Goal: Task Accomplishment & Management: Use online tool/utility

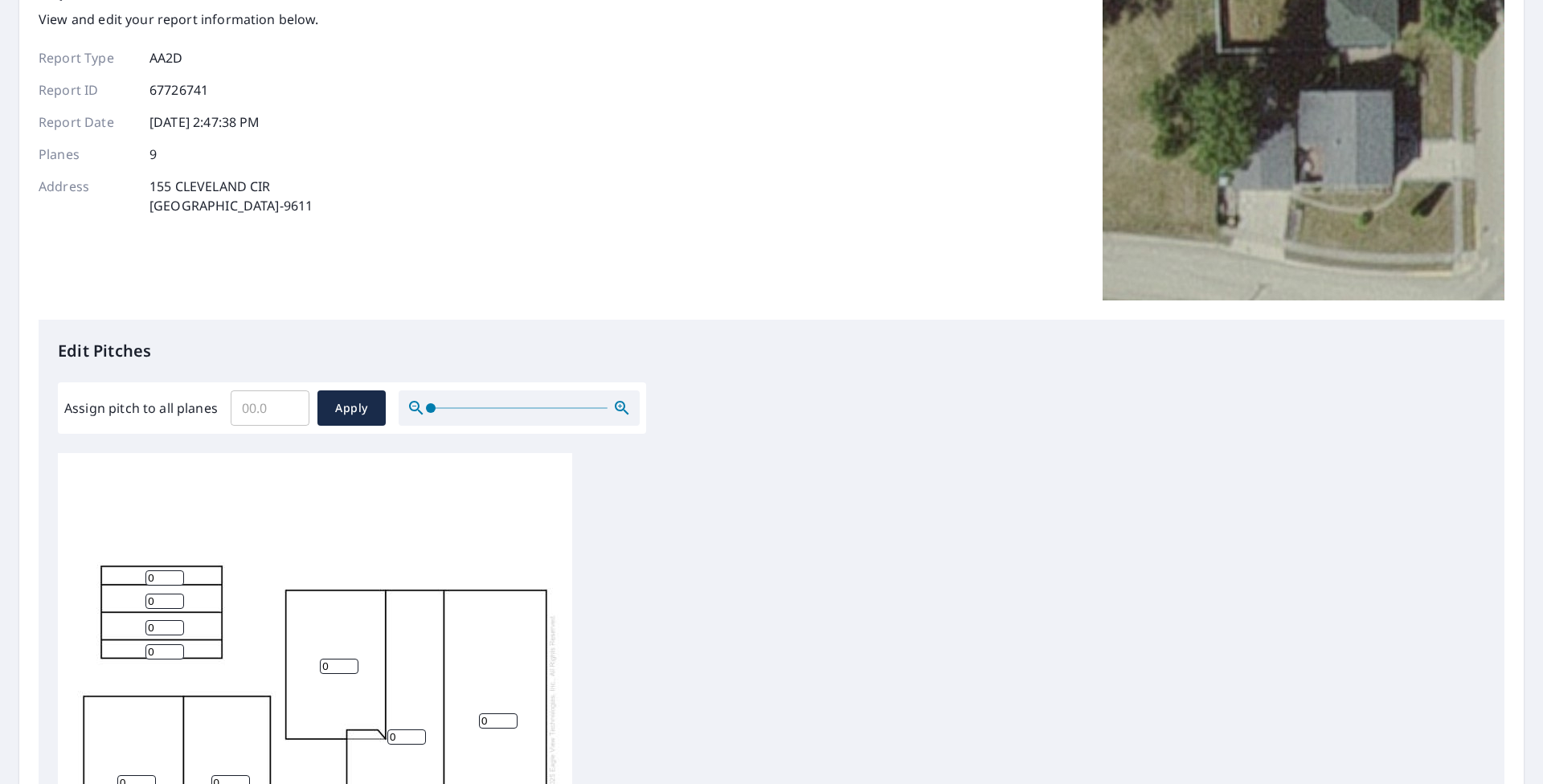
scroll to position [161, 0]
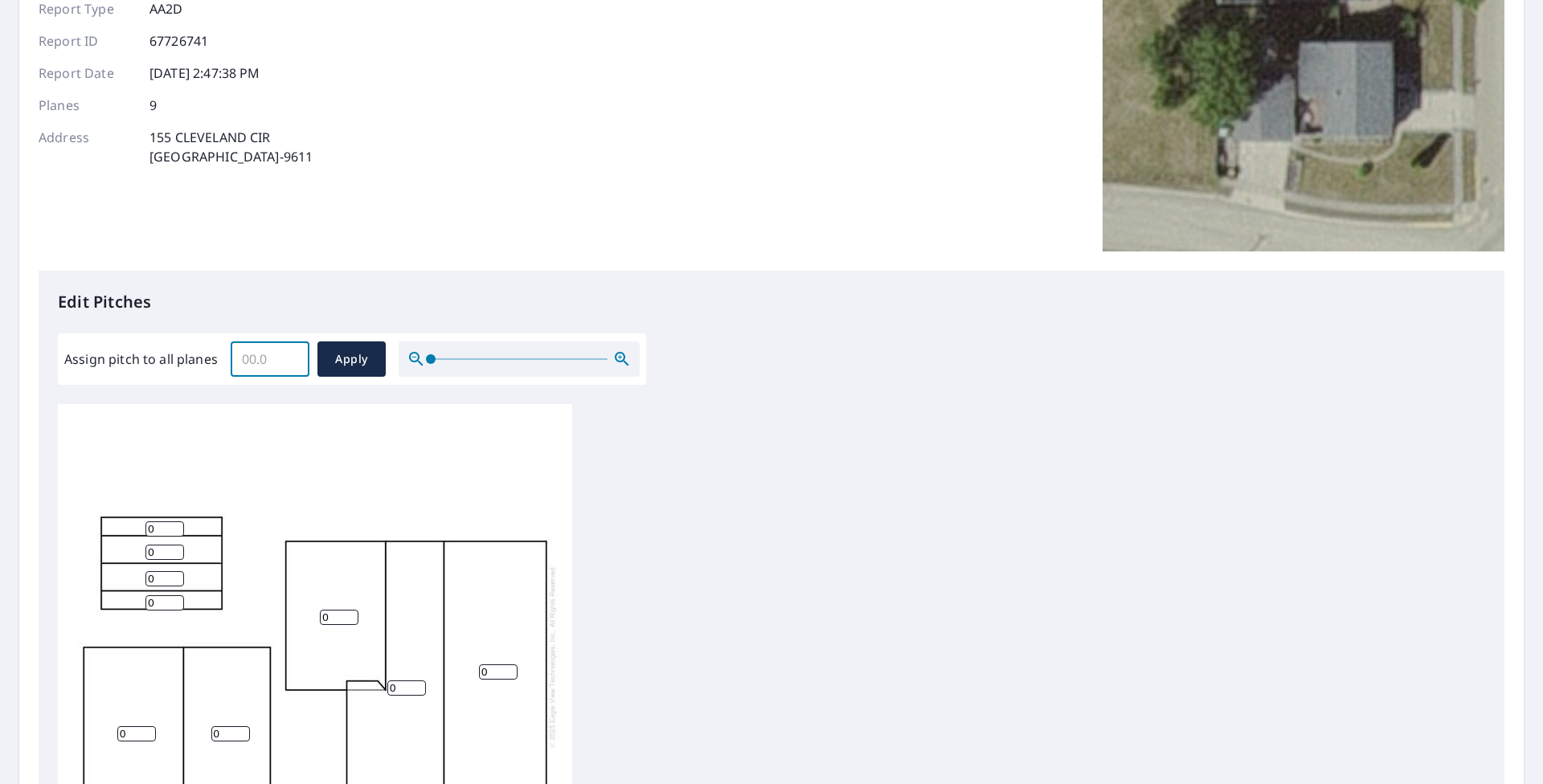
click at [259, 360] on input "Assign pitch to all planes" at bounding box center [270, 359] width 79 height 45
type input "4"
click at [341, 353] on span "Apply" at bounding box center [351, 359] width 42 height 20
type input "4"
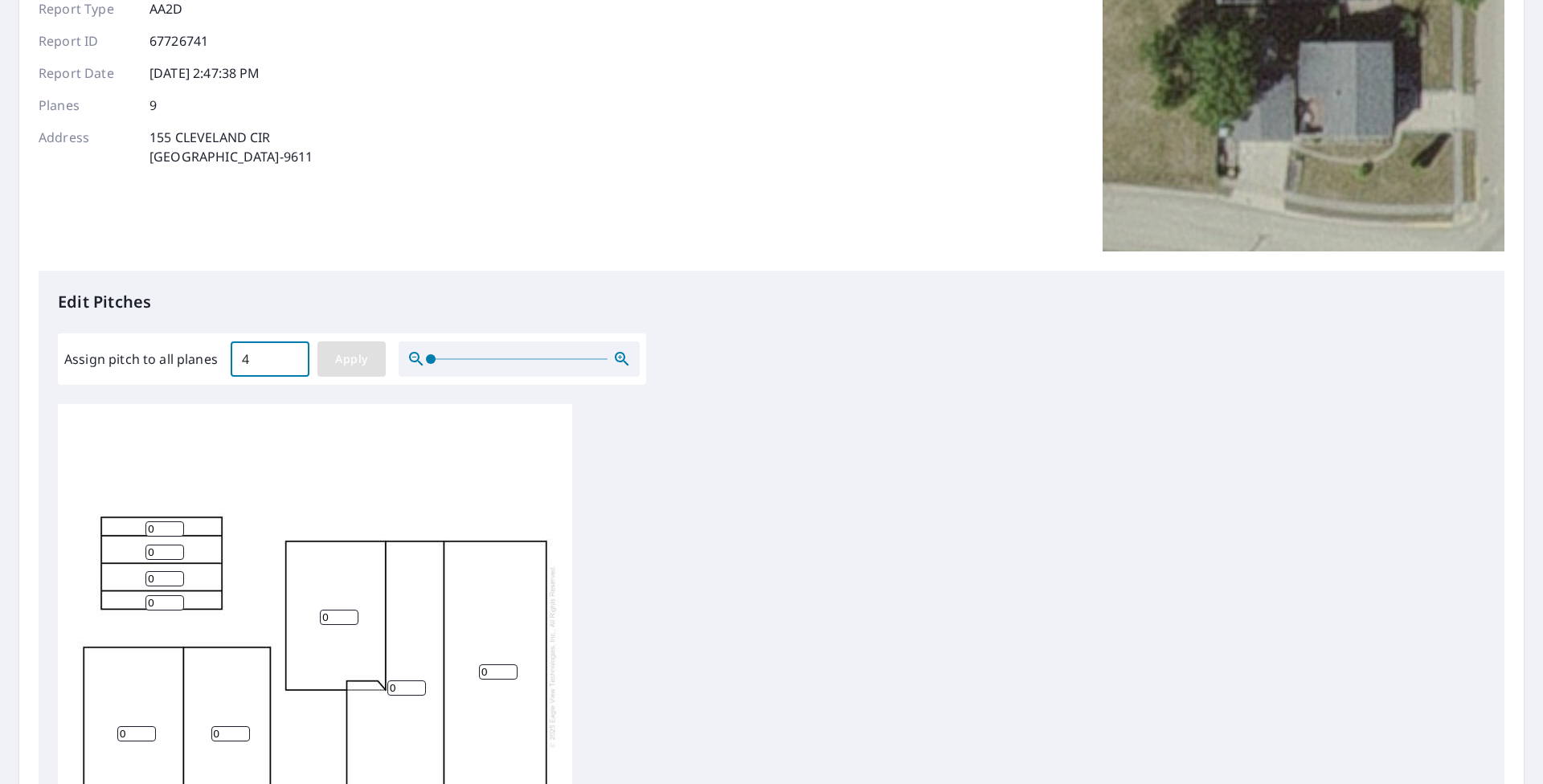
type input "4"
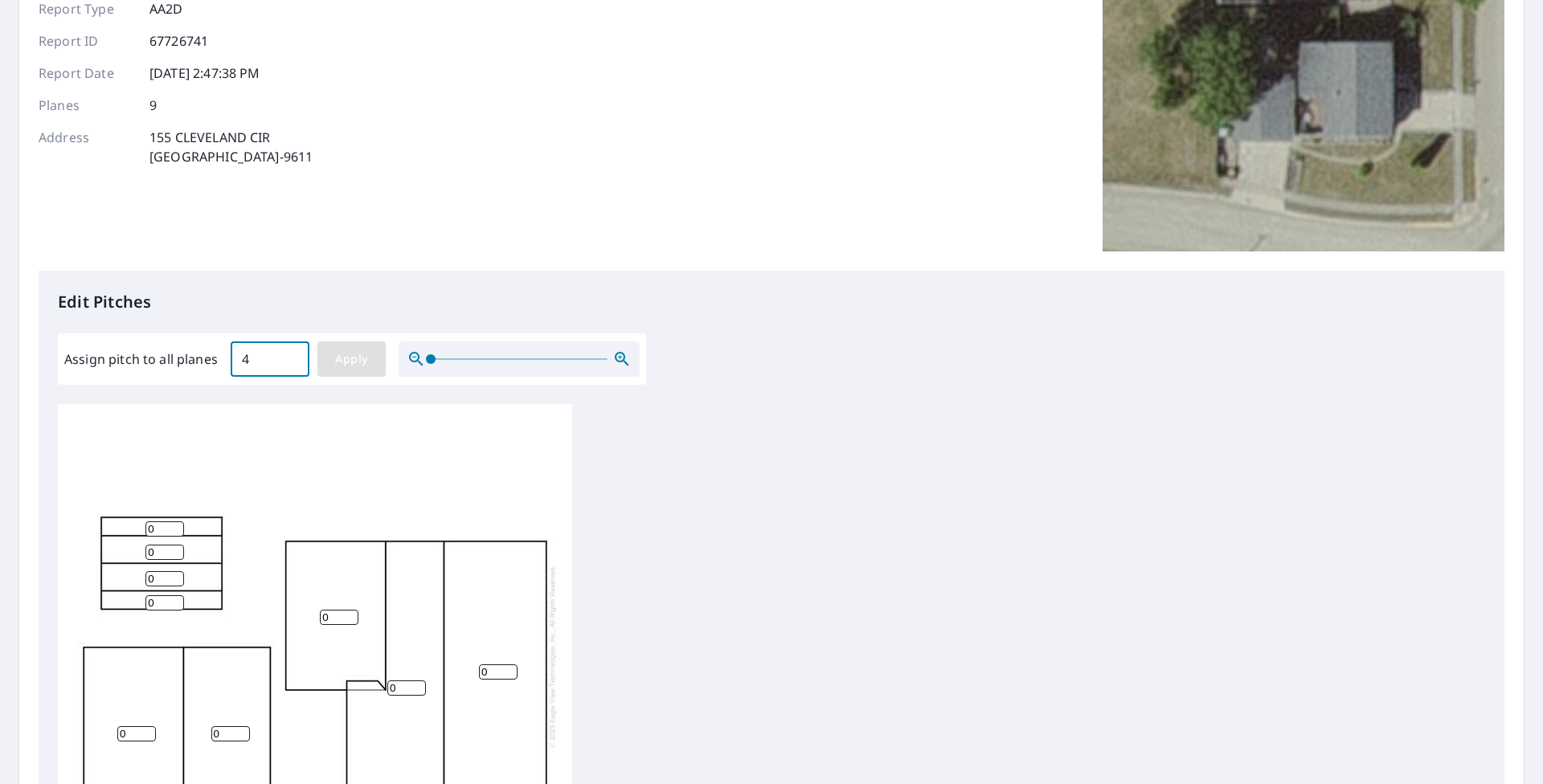
type input "4"
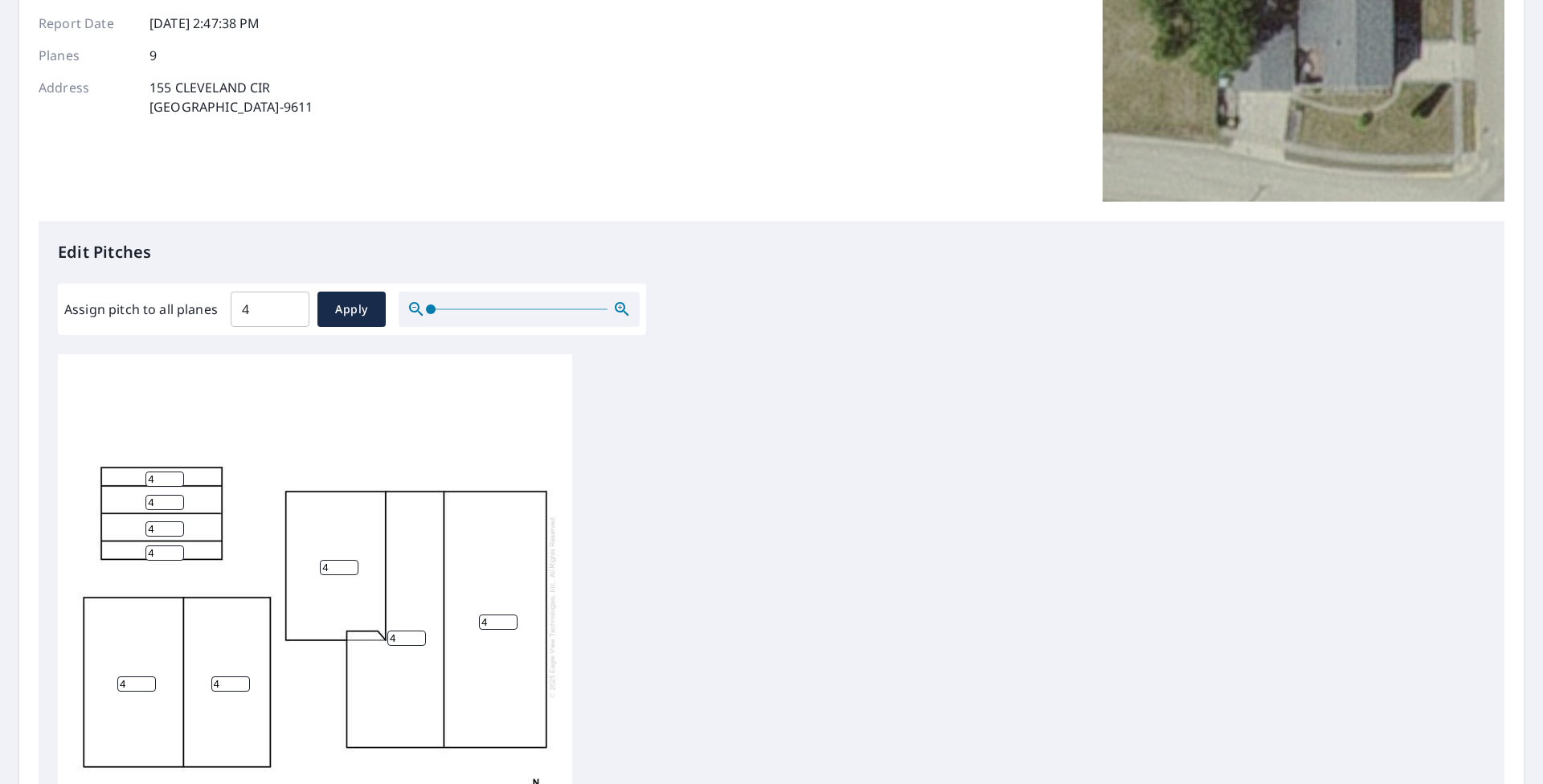
scroll to position [488, 0]
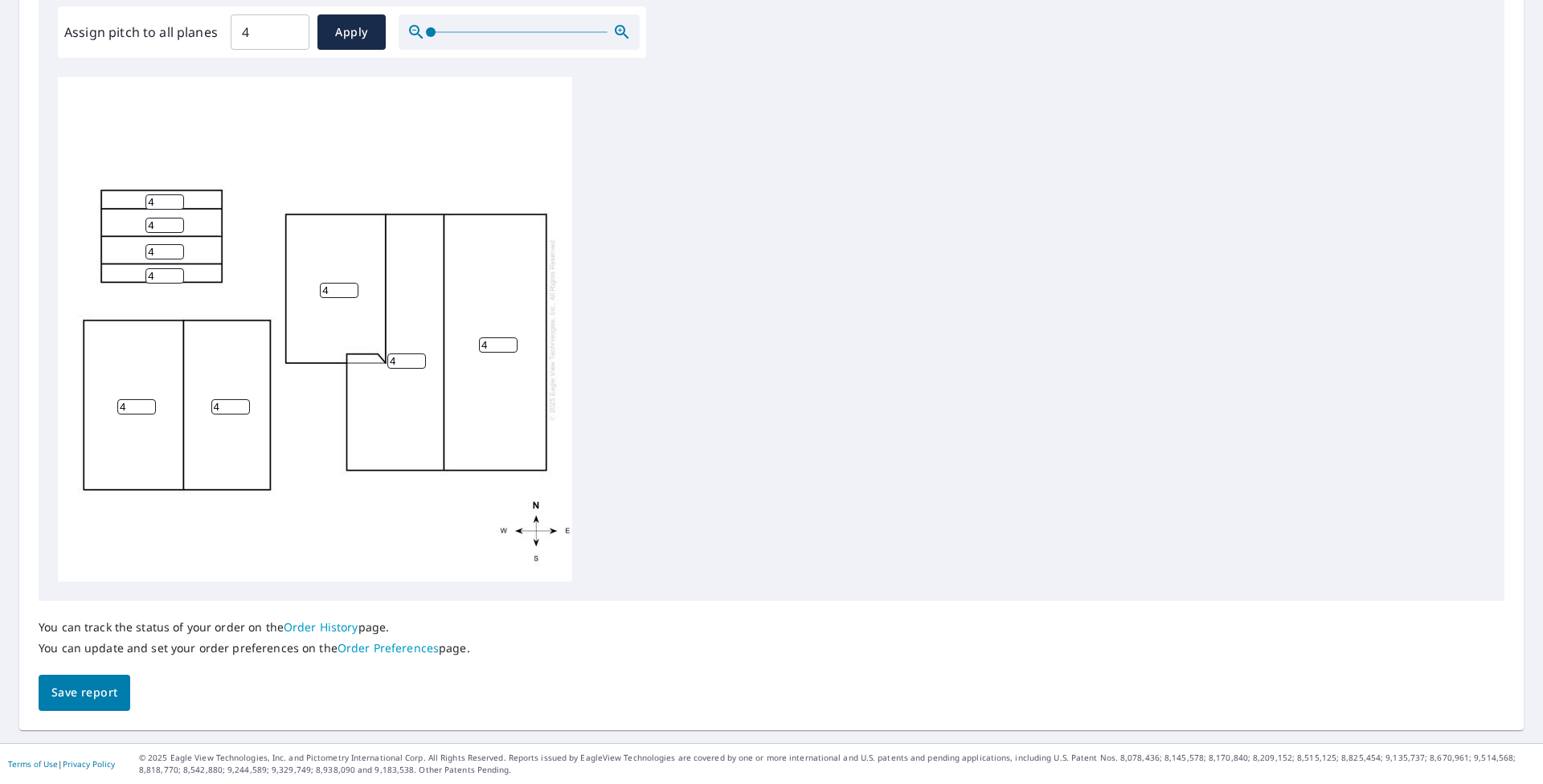
click at [62, 689] on span "Save report" at bounding box center [84, 692] width 66 height 20
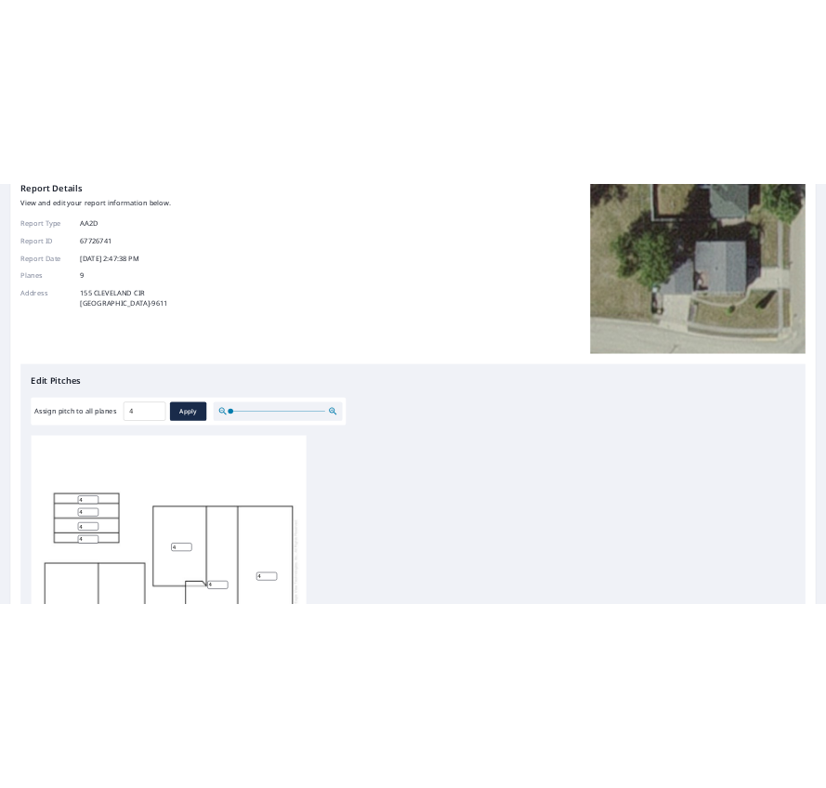
scroll to position [0, 0]
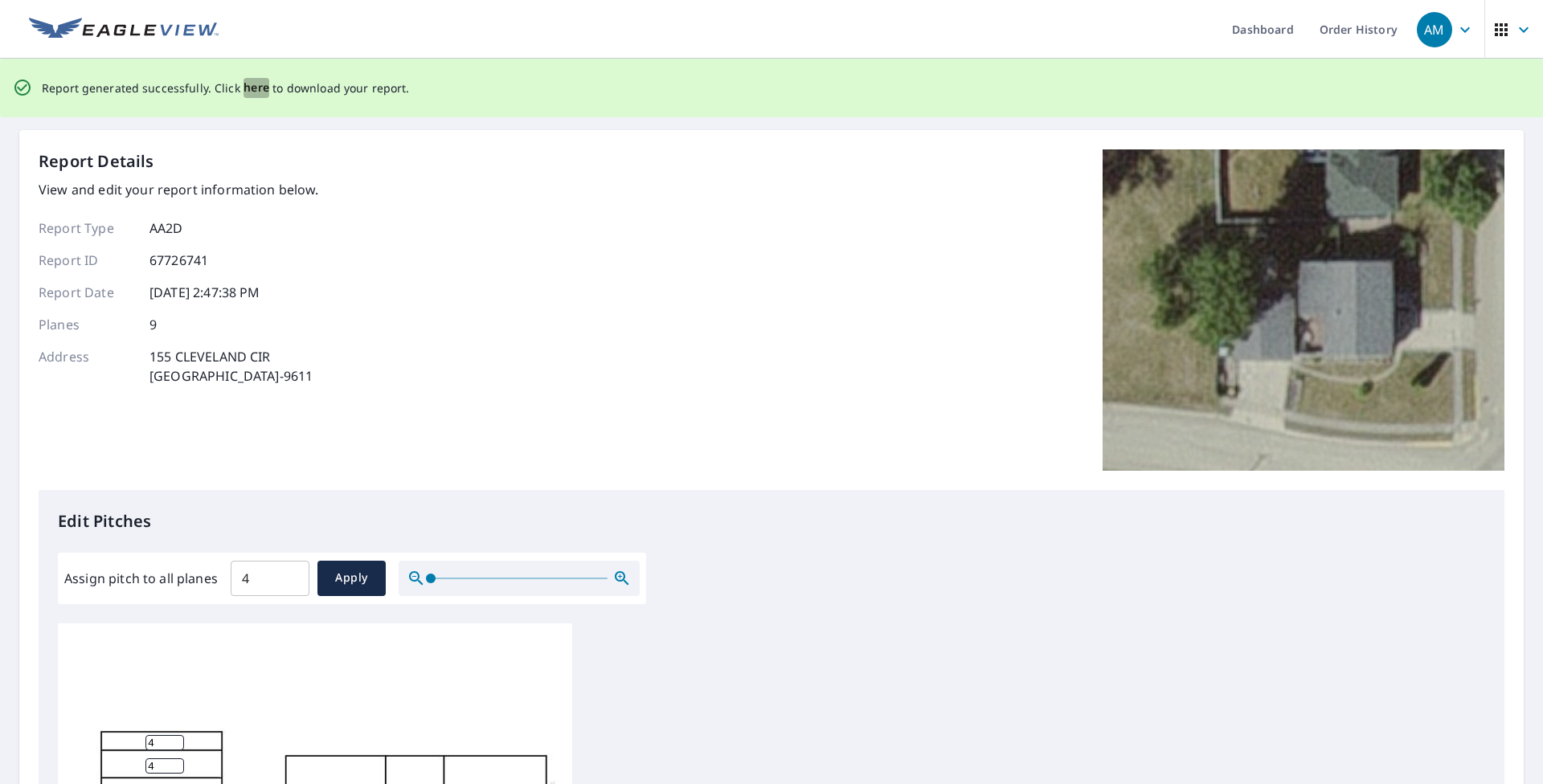
click at [250, 86] on span "here" at bounding box center [257, 87] width 27 height 20
